Goal: Task Accomplishment & Management: Use online tool/utility

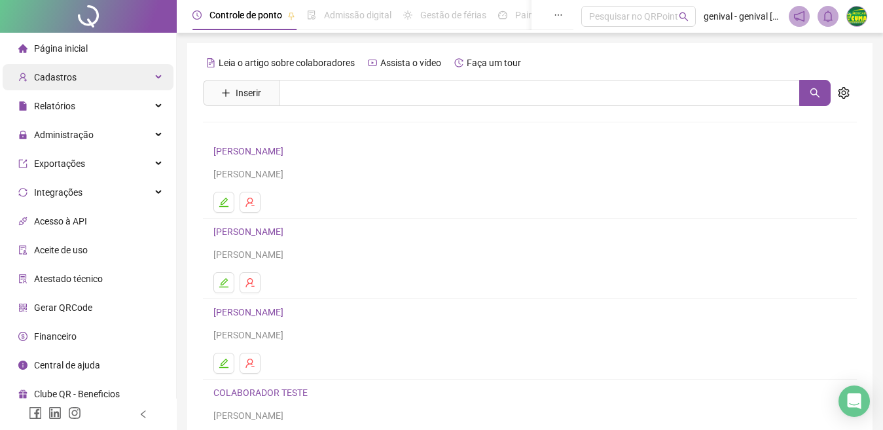
click at [57, 79] on span "Cadastros" at bounding box center [55, 77] width 43 height 10
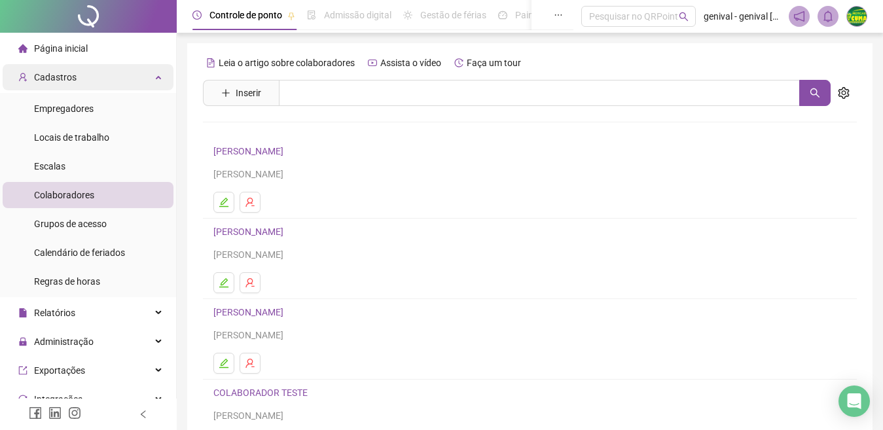
click at [57, 79] on span "Cadastros" at bounding box center [55, 77] width 43 height 10
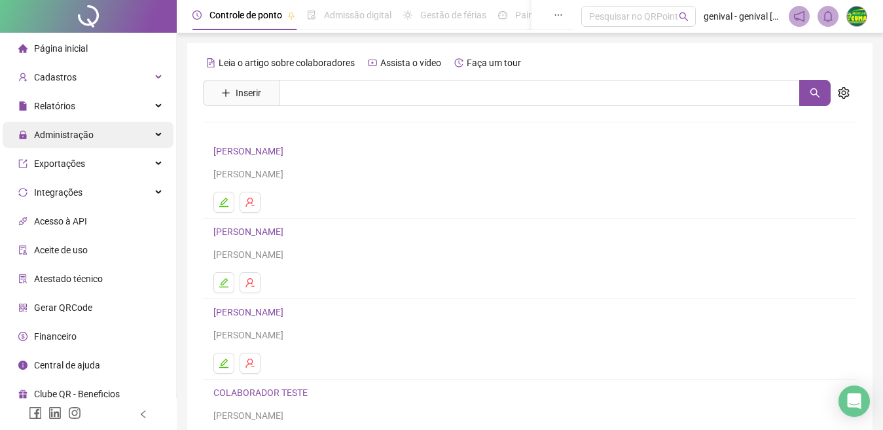
click at [71, 139] on span "Administração" at bounding box center [64, 135] width 60 height 10
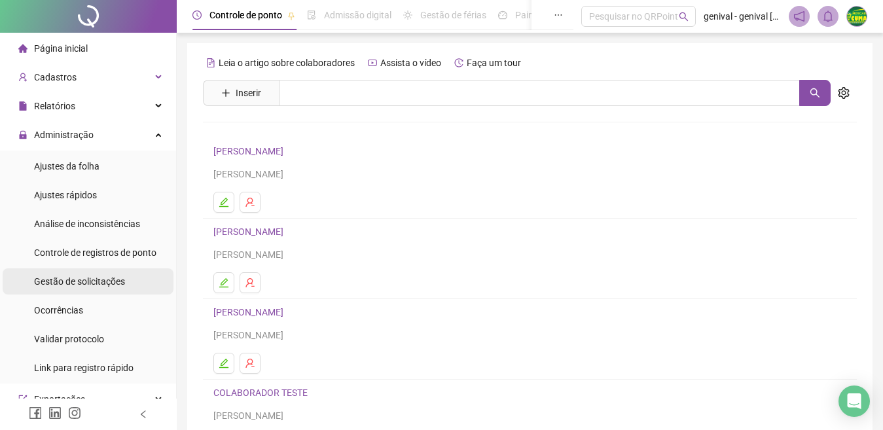
click at [95, 283] on span "Gestão de solicitações" at bounding box center [79, 281] width 91 height 10
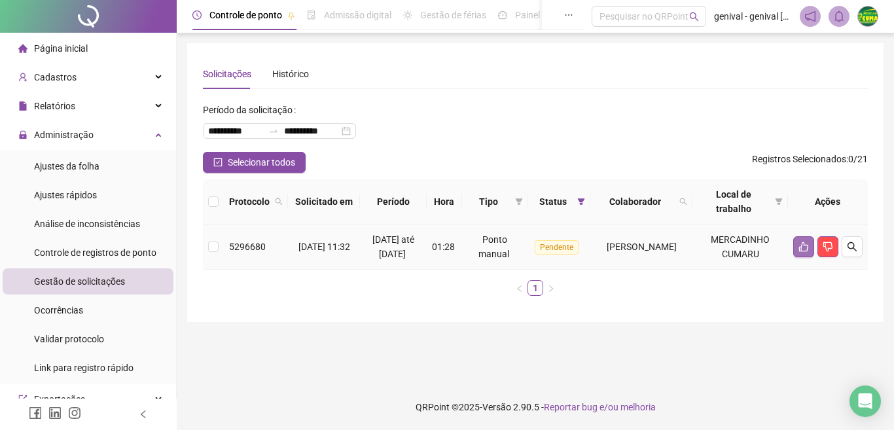
click at [794, 254] on button "button" at bounding box center [804, 246] width 21 height 21
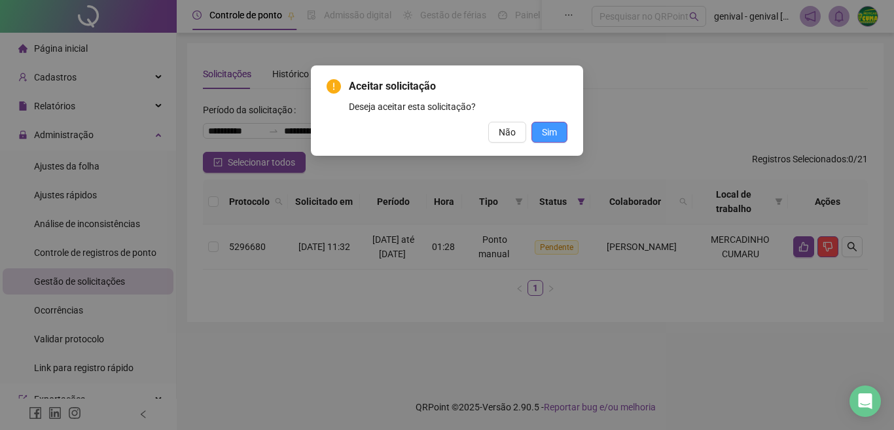
click at [549, 126] on span "Sim" at bounding box center [549, 132] width 15 height 14
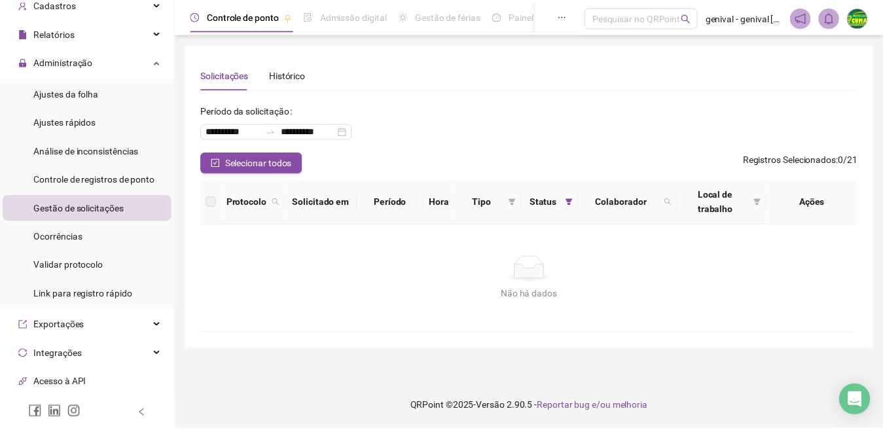
scroll to position [28, 0]
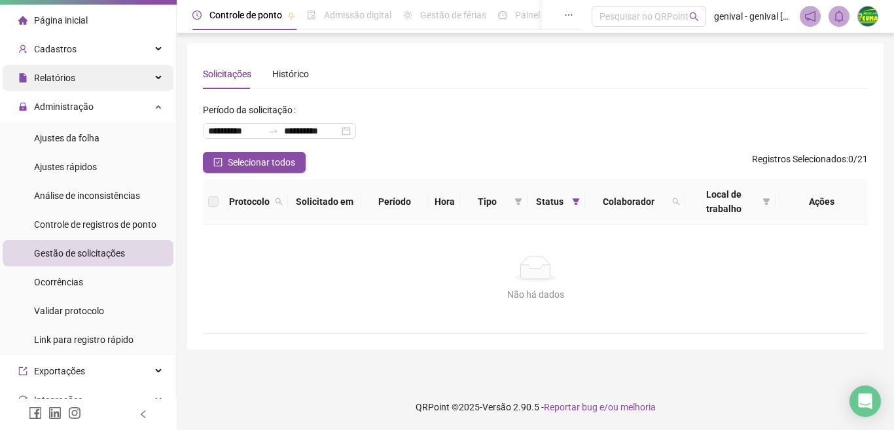
click at [128, 79] on div "Relatórios" at bounding box center [88, 78] width 171 height 26
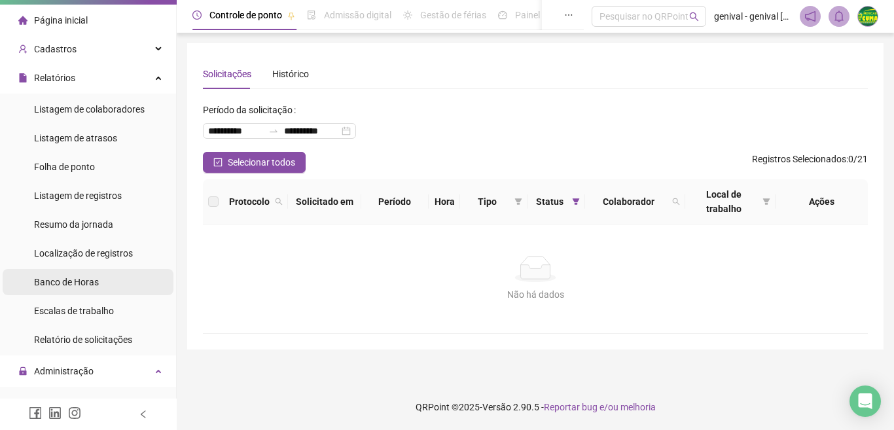
click at [54, 284] on span "Banco de Horas" at bounding box center [66, 282] width 65 height 10
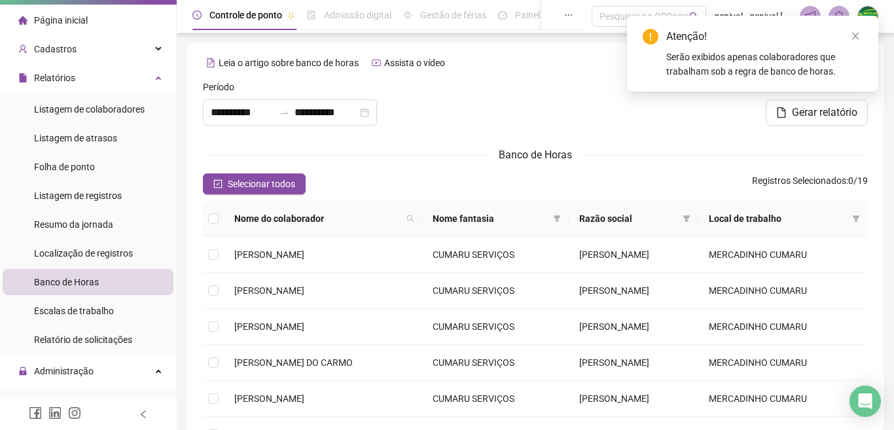
type input "**********"
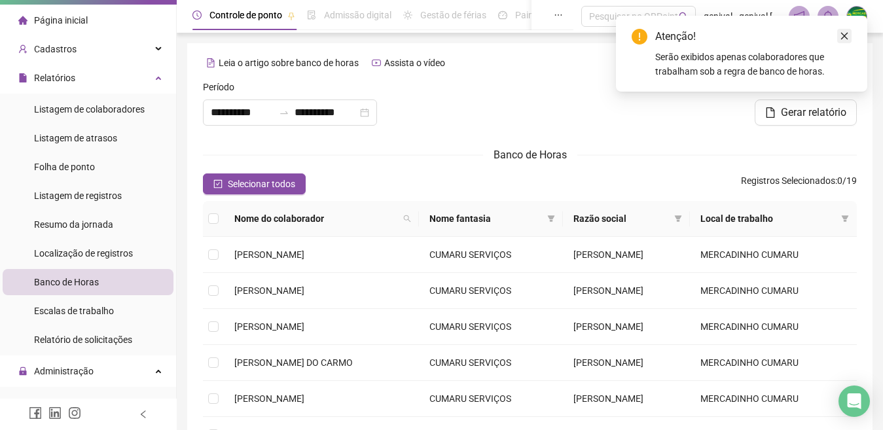
click at [843, 37] on icon "close" at bounding box center [844, 36] width 7 height 7
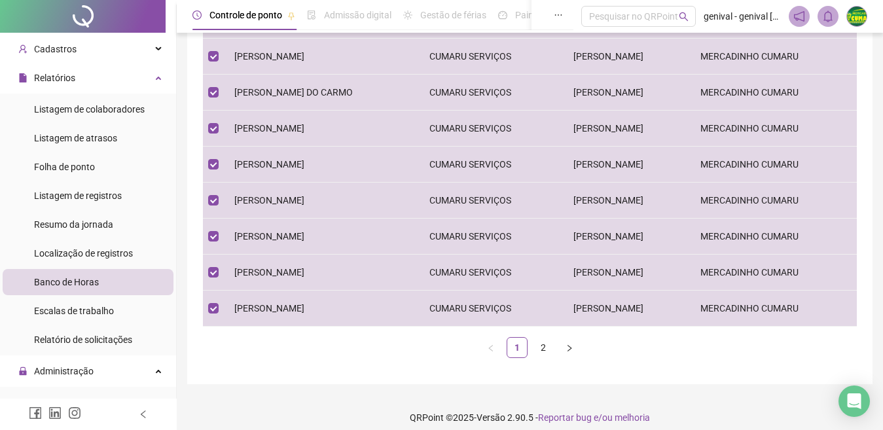
scroll to position [281, 0]
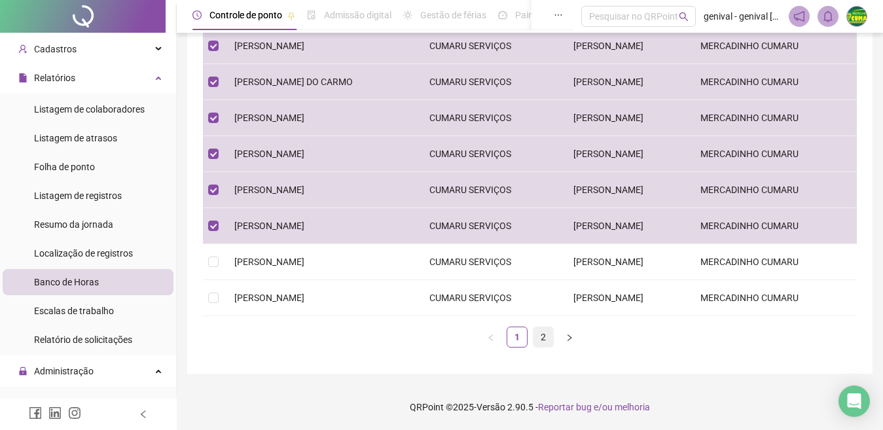
click at [548, 337] on link "2" at bounding box center [544, 337] width 20 height 20
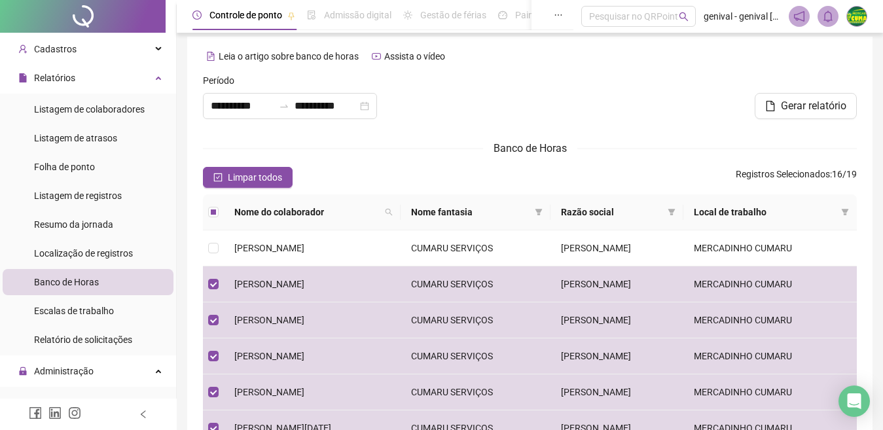
scroll to position [0, 0]
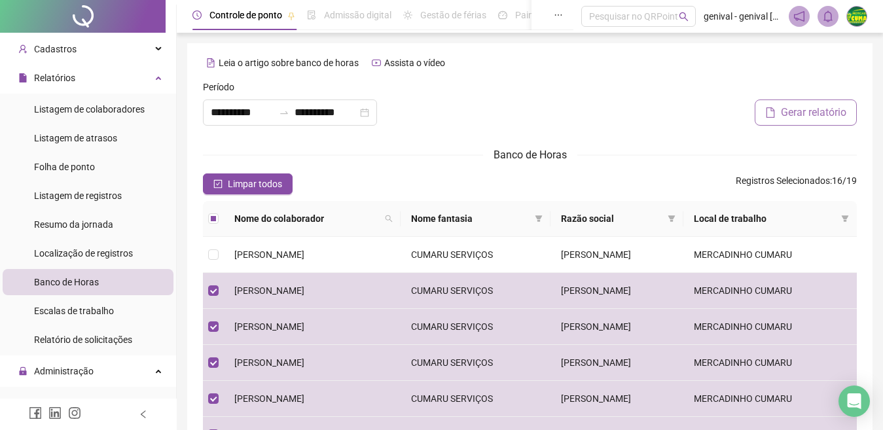
click at [790, 122] on button "Gerar relatório" at bounding box center [806, 113] width 102 height 26
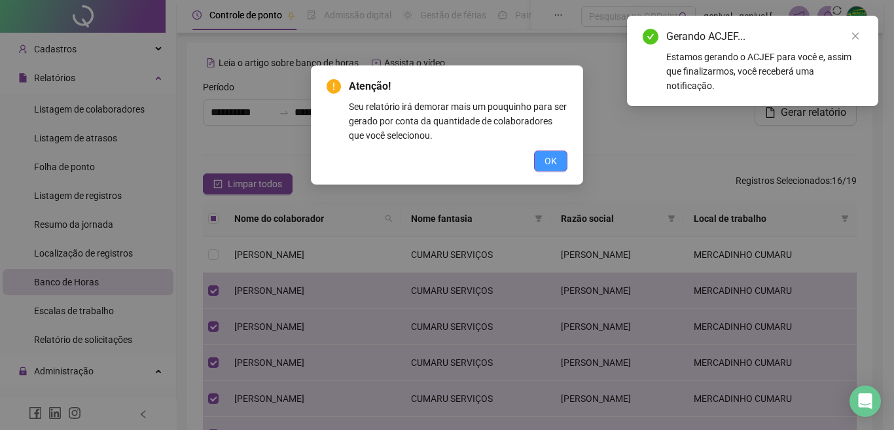
click at [551, 161] on span "OK" at bounding box center [551, 161] width 12 height 14
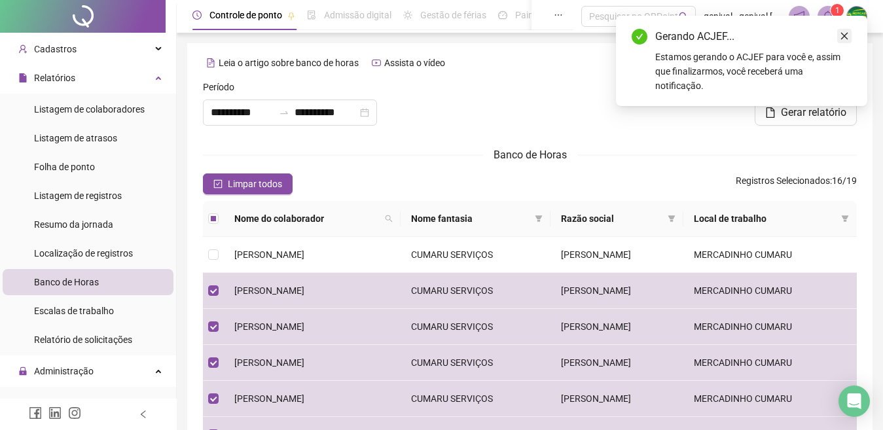
click at [845, 35] on icon "close" at bounding box center [844, 36] width 7 height 7
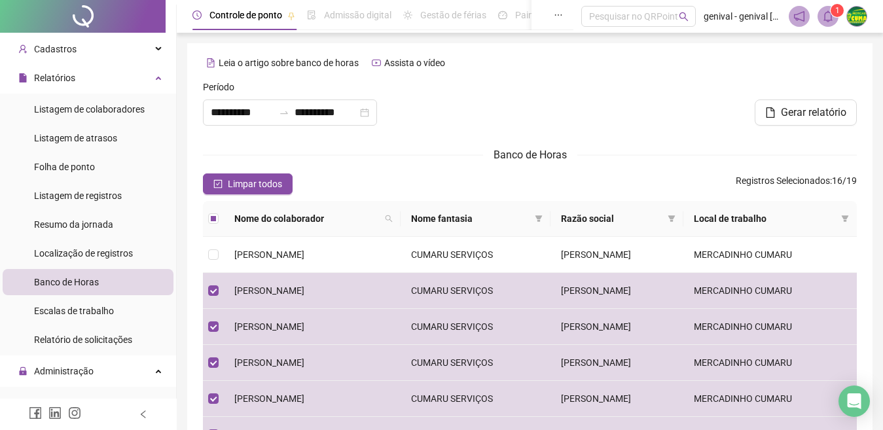
click at [828, 20] on icon "bell" at bounding box center [828, 16] width 9 height 12
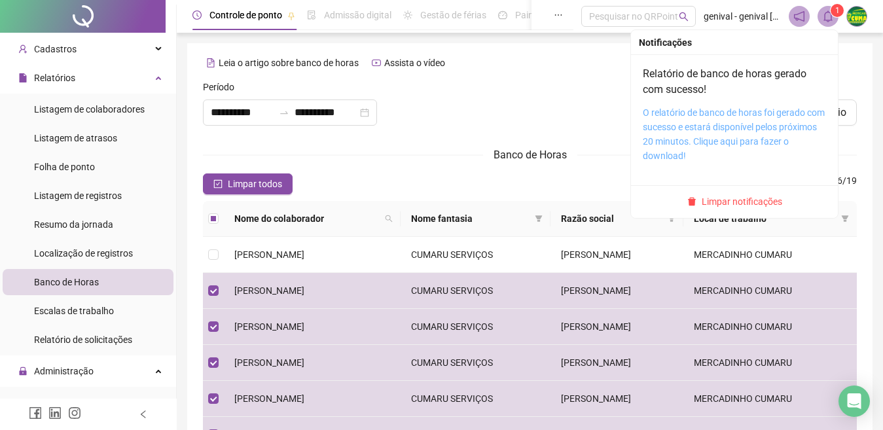
click at [703, 142] on link "O relatório de banco de horas foi gerado com sucesso e estará disponível pelos …" at bounding box center [734, 134] width 182 height 54
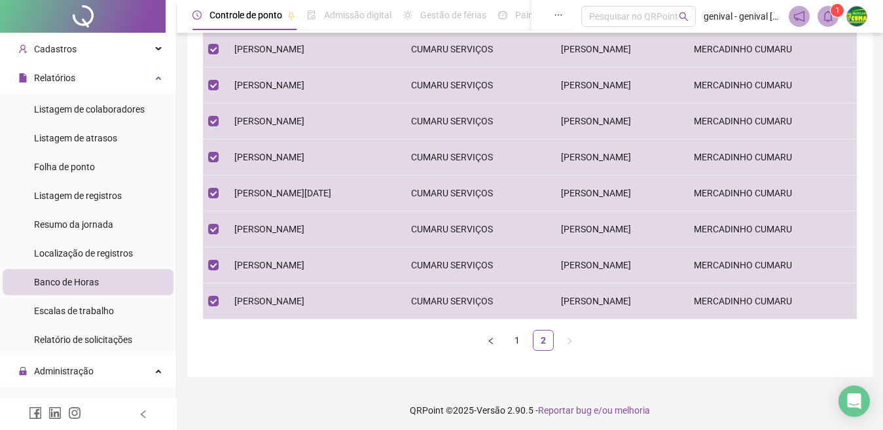
scroll to position [245, 0]
